Goal: Information Seeking & Learning: Learn about a topic

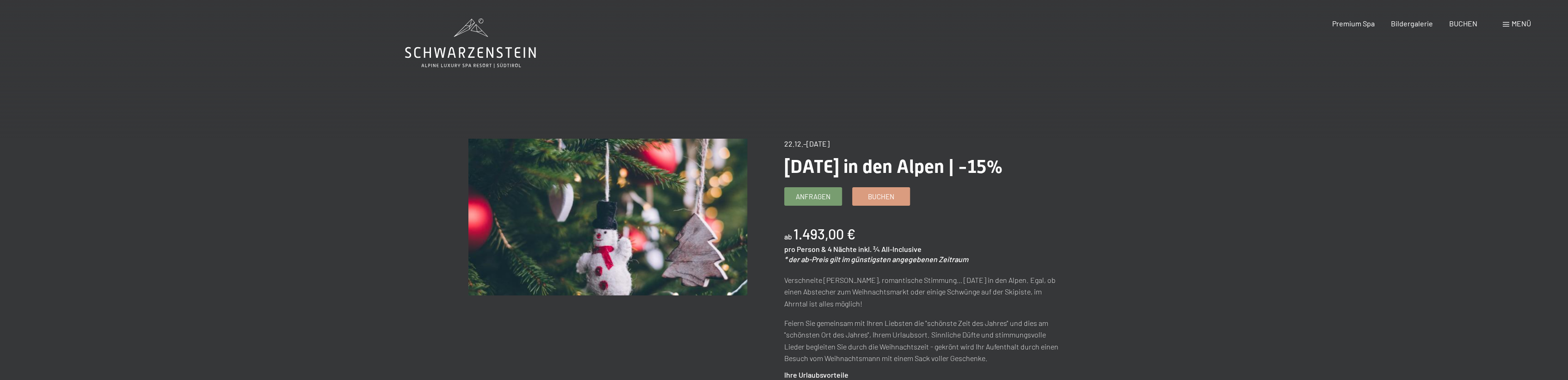
click at [1517, 20] on span "Menü" at bounding box center [1521, 23] width 20 height 9
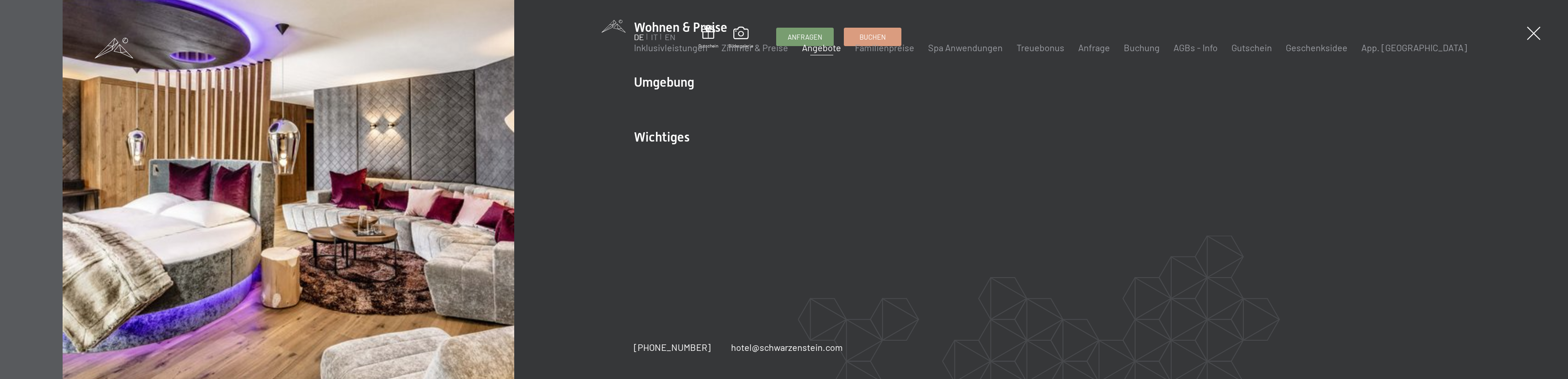
click at [637, 33] on link "DE" at bounding box center [639, 37] width 10 height 10
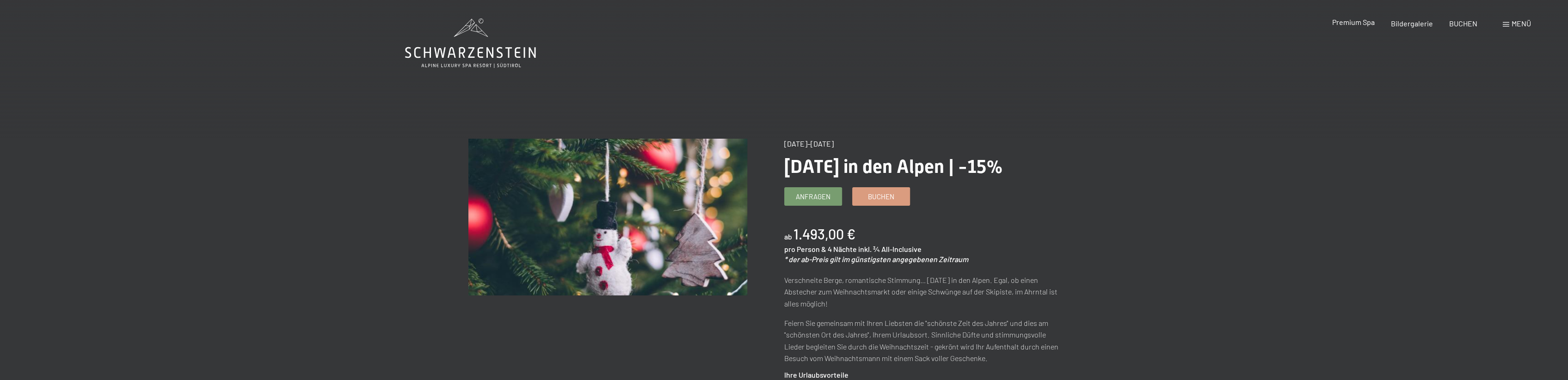
click at [1357, 21] on span "Premium Spa" at bounding box center [1353, 22] width 43 height 9
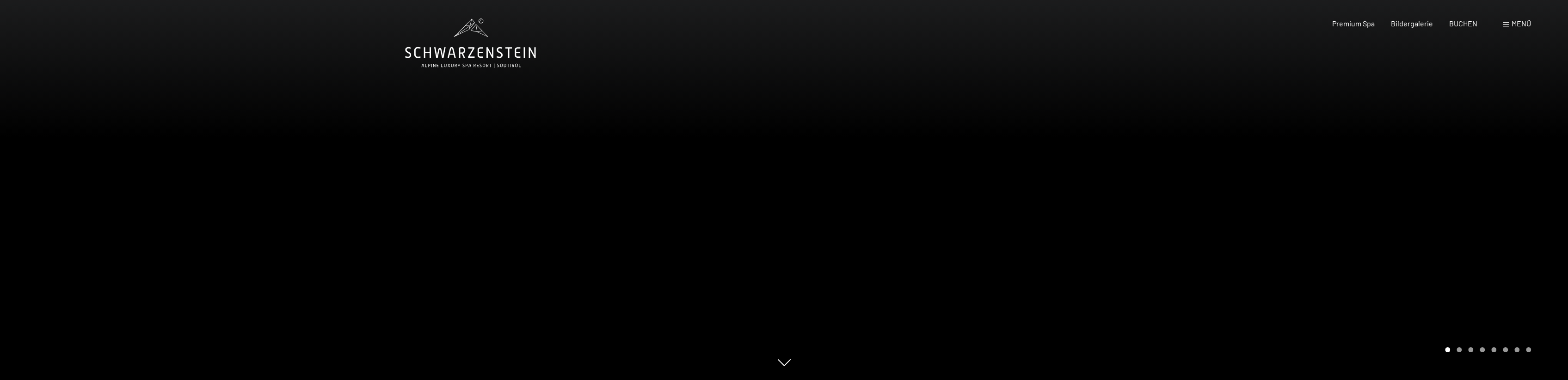
click at [1517, 22] on span "Menü" at bounding box center [1521, 23] width 20 height 9
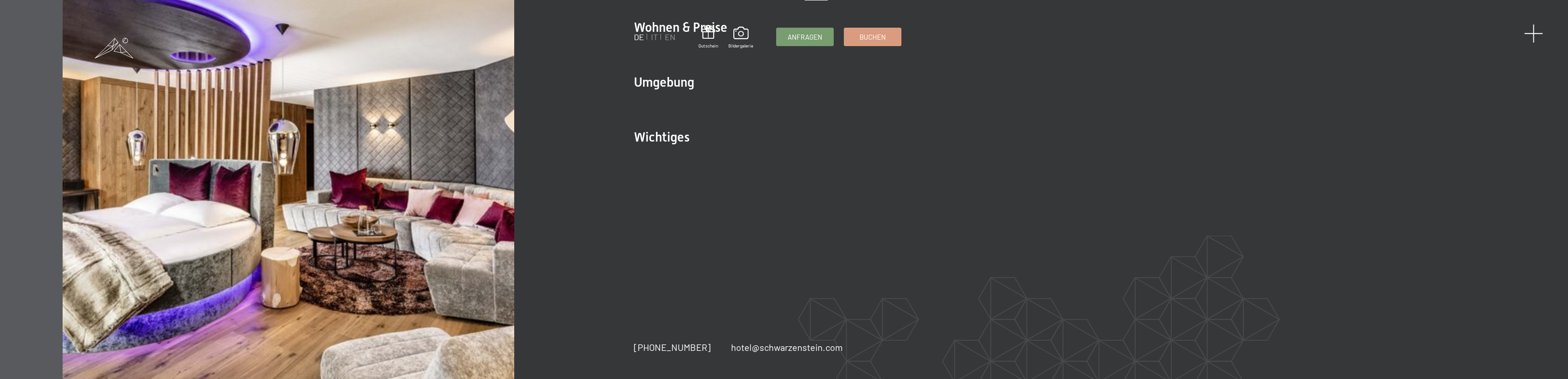
click at [1536, 29] on span at bounding box center [1533, 33] width 19 height 19
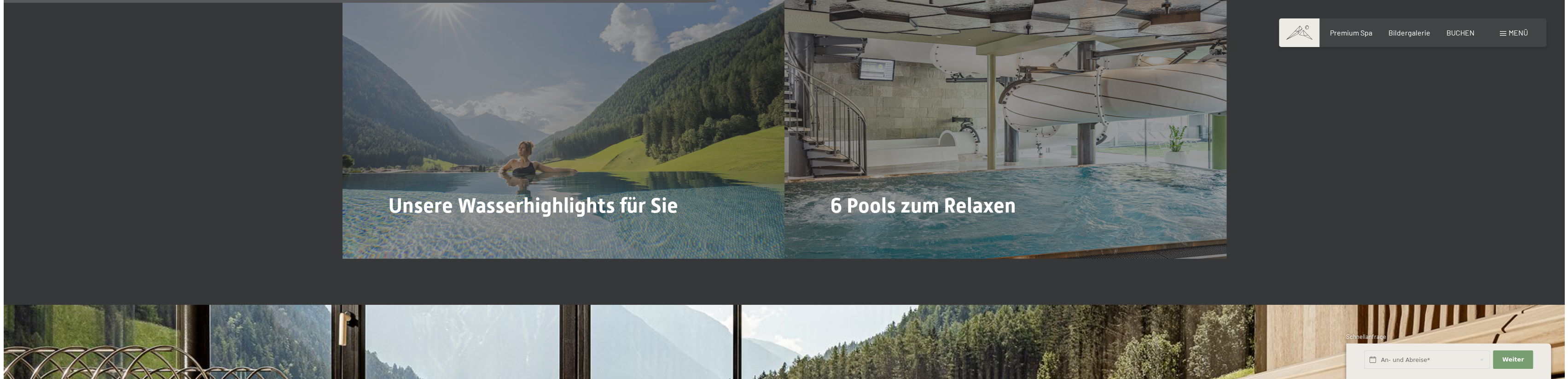
scroll to position [3226, 0]
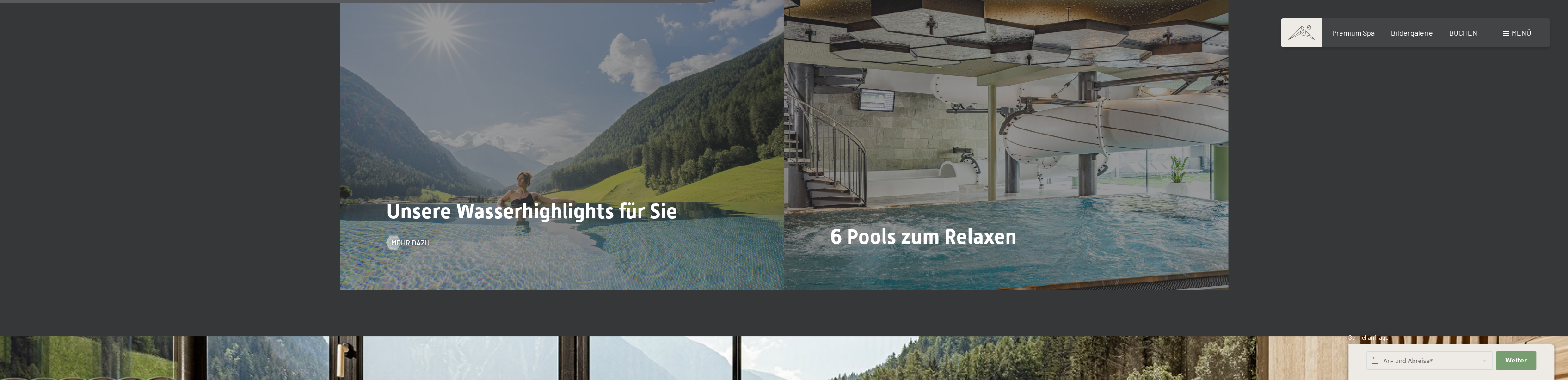
click at [410, 203] on div "Unsere Wasserhighlights für Sie Mehr dazu" at bounding box center [562, 123] width 444 height 333
click at [405, 238] on span "Mehr dazu" at bounding box center [419, 243] width 39 height 10
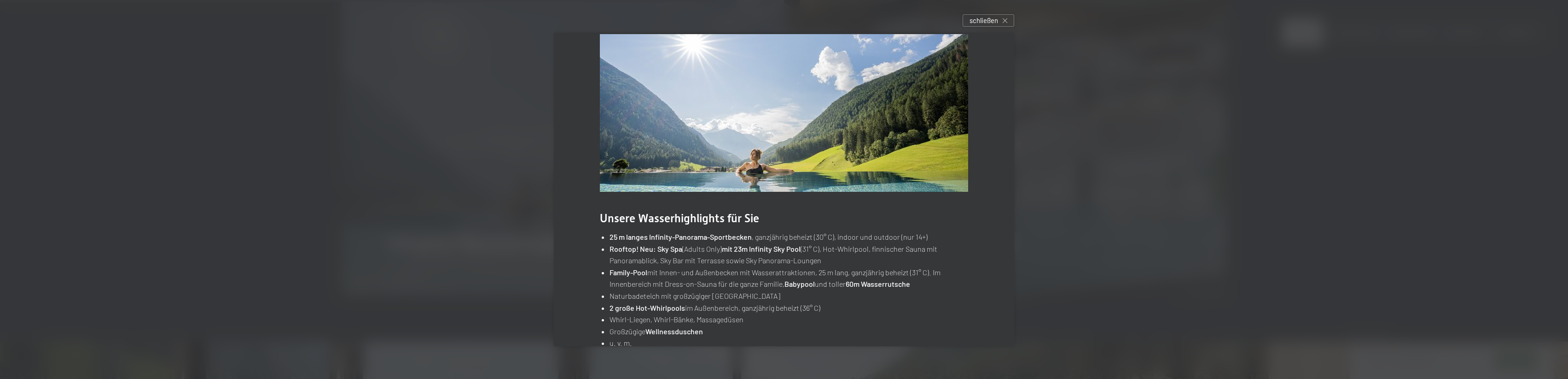
scroll to position [0, 0]
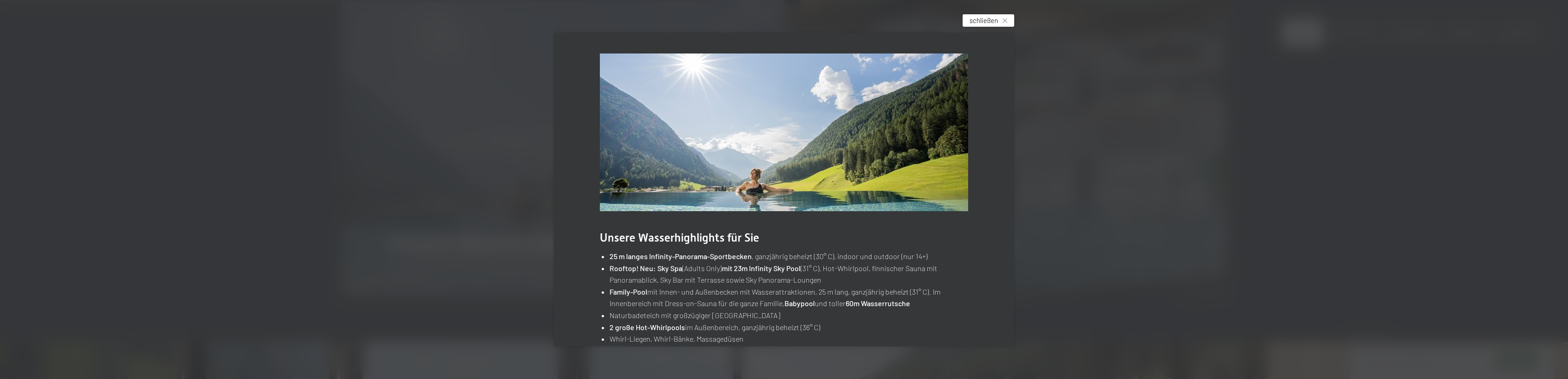
click at [998, 17] on span "schließen" at bounding box center [984, 21] width 29 height 10
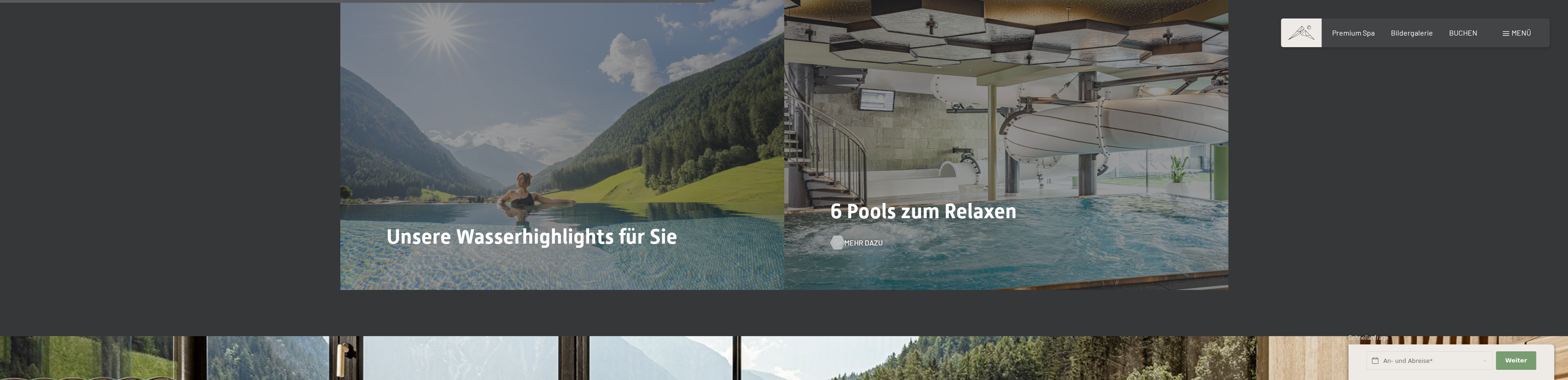
click at [841, 236] on div at bounding box center [837, 243] width 8 height 14
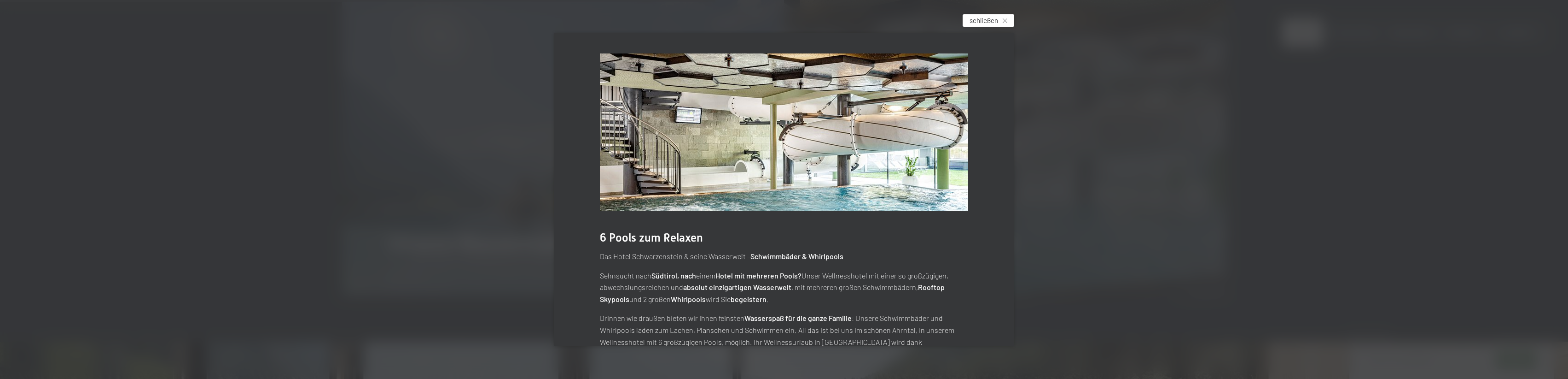
click at [985, 18] on span "schließen" at bounding box center [984, 21] width 29 height 10
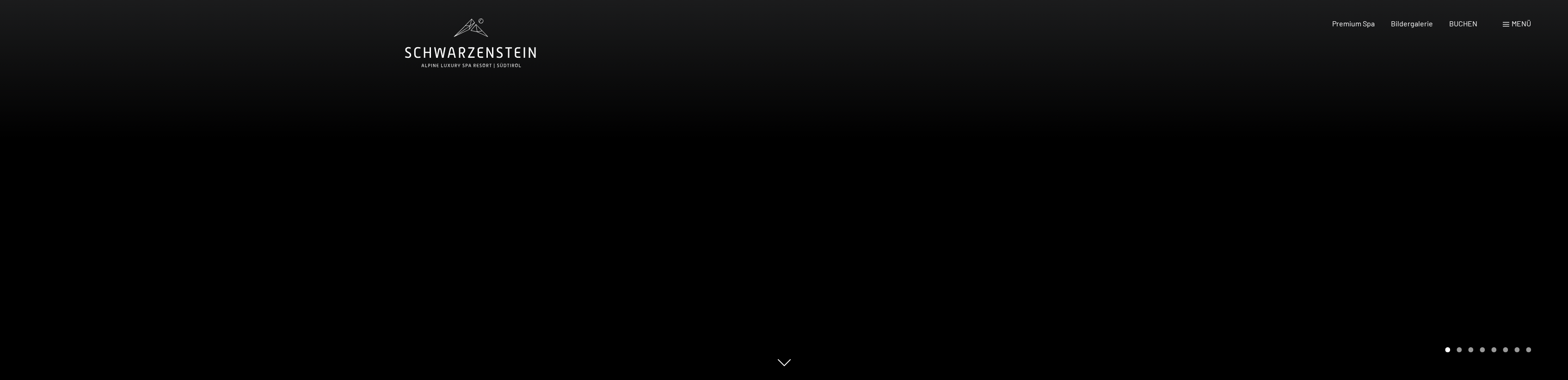
click at [1533, 209] on div at bounding box center [1176, 190] width 784 height 380
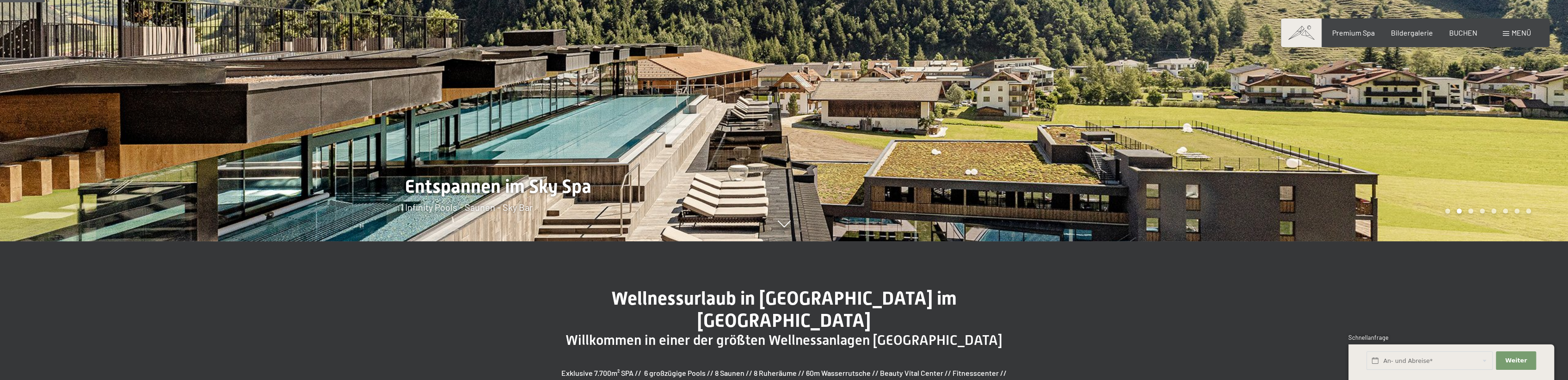
scroll to position [277, 0]
